Goal: Task Accomplishment & Management: Use online tool/utility

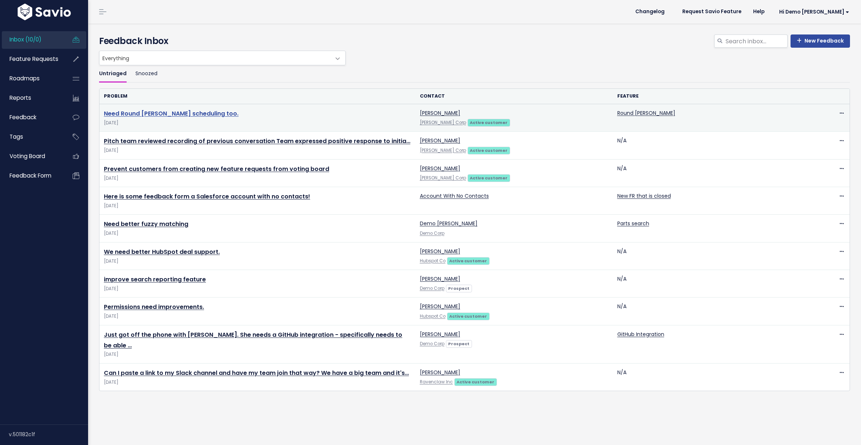
click at [124, 117] on link "Need Round [PERSON_NAME] scheduling too." at bounding box center [171, 113] width 135 height 8
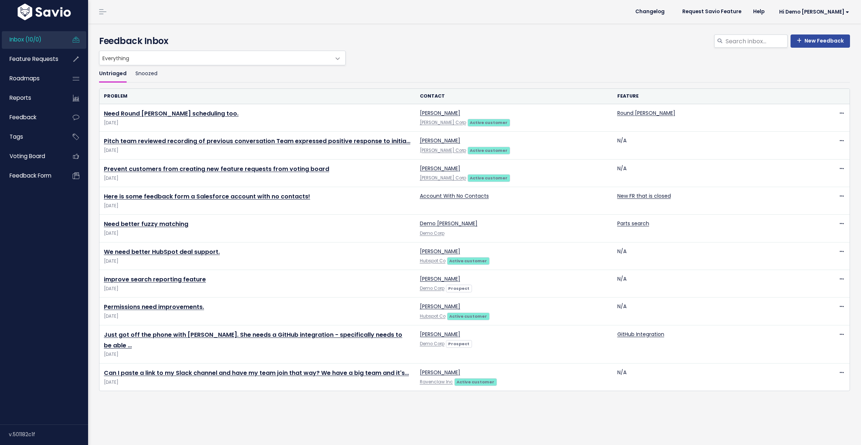
click at [513, 42] on h4 "Feedback Inbox" at bounding box center [474, 41] width 751 height 13
